Goal: Information Seeking & Learning: Learn about a topic

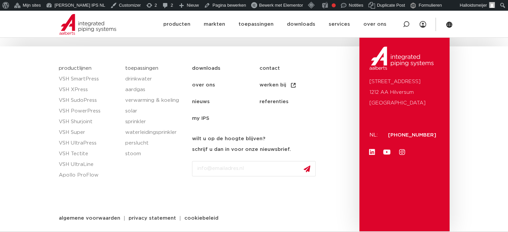
click at [205, 102] on link "nieuws" at bounding box center [225, 102] width 67 height 17
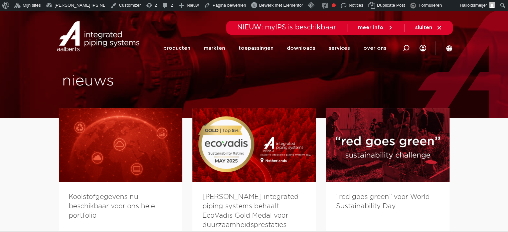
click at [81, 42] on img at bounding box center [98, 36] width 86 height 30
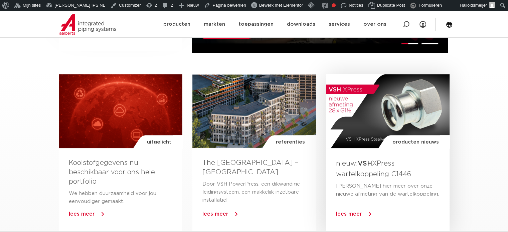
scroll to position [435, 0]
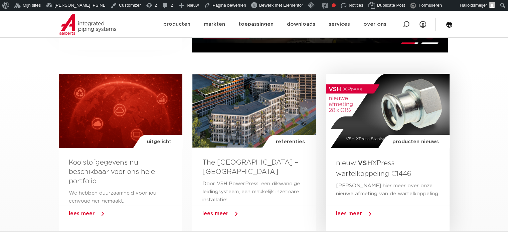
click at [370, 116] on div "producten nieuws" at bounding box center [388, 111] width 124 height 74
